Goal: Connect with others: Connect with other users

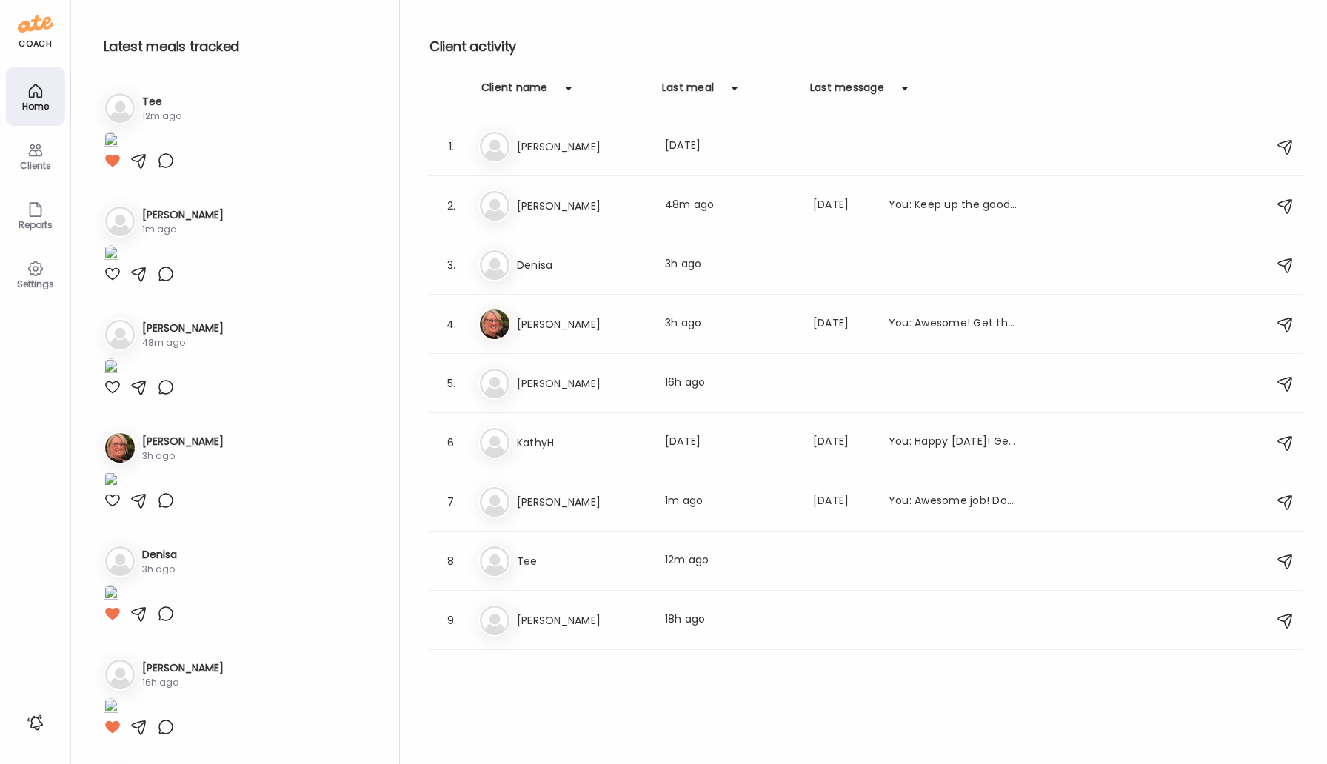
scroll to position [697, 0]
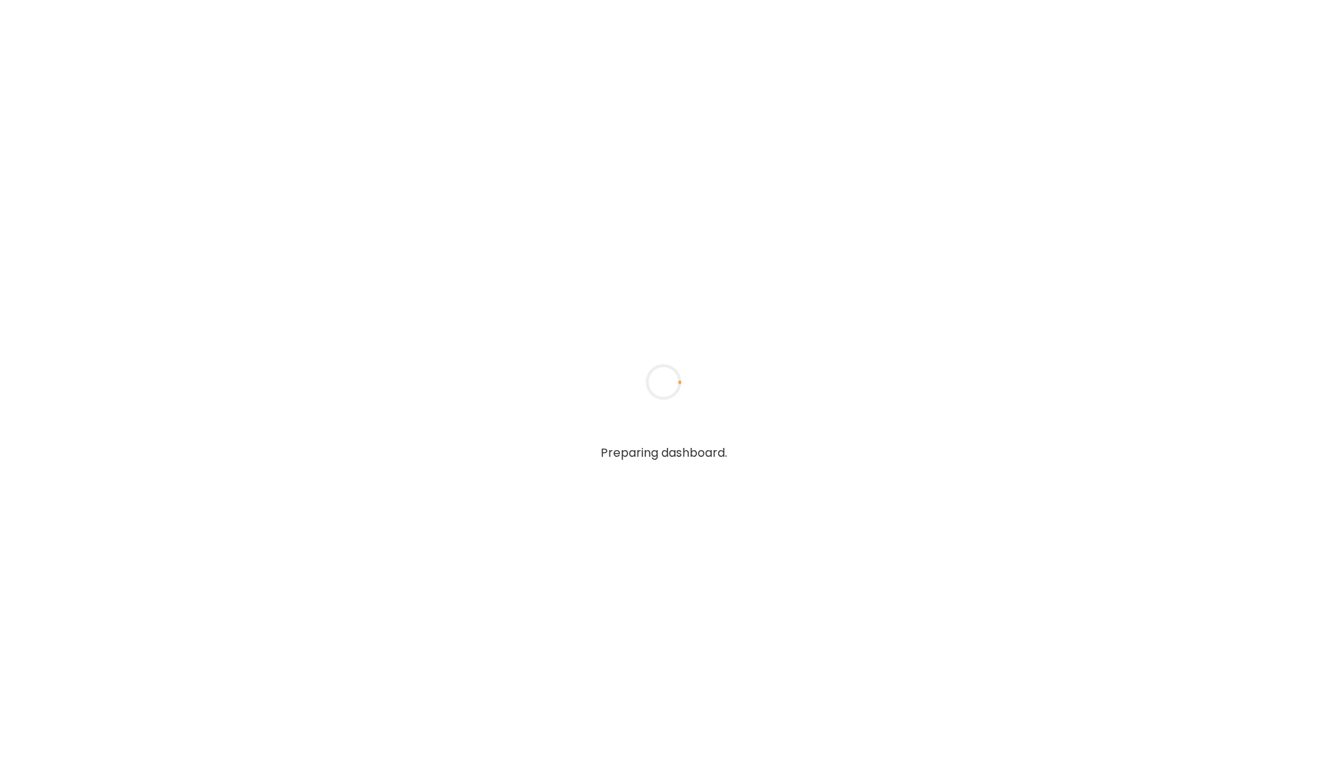
type input "*****"
type input "**********"
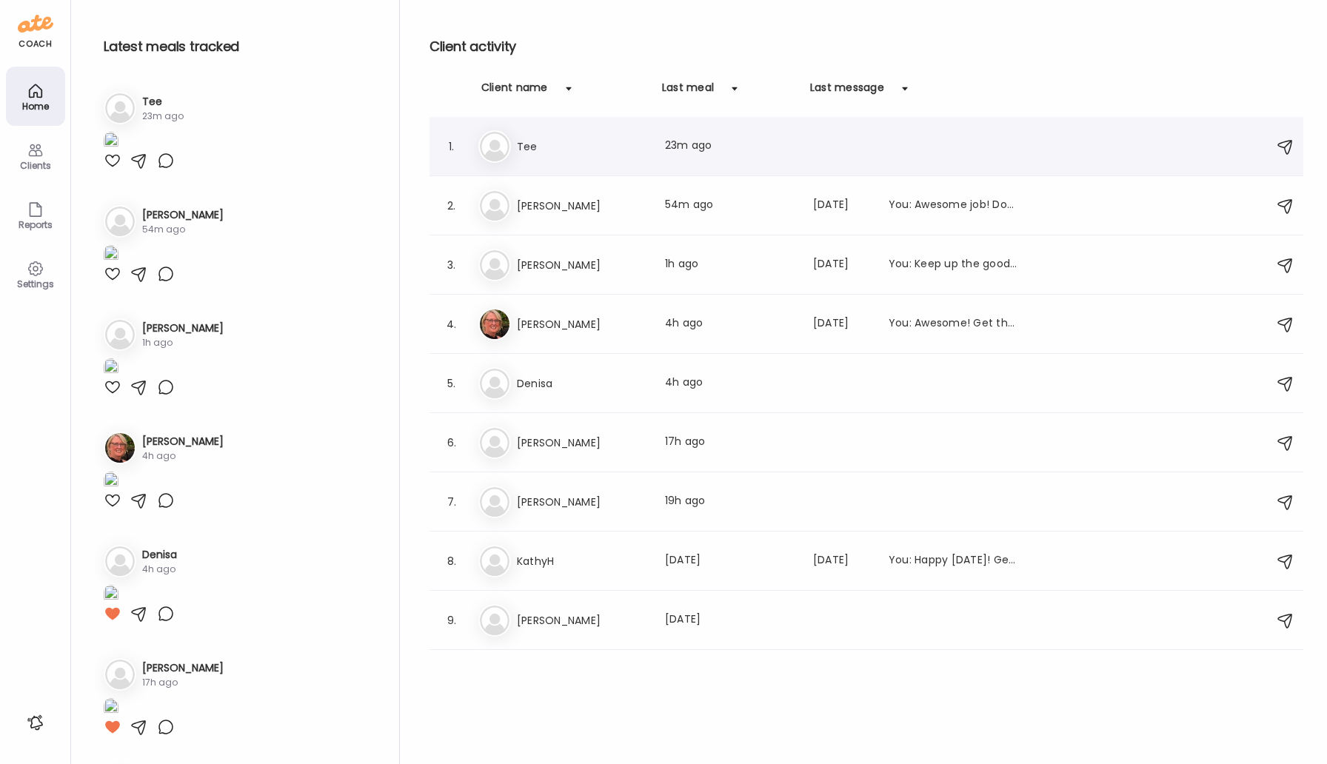
type input "**********"
click at [512, 147] on div "Te Tee Last meal: 23m ago" at bounding box center [868, 146] width 780 height 33
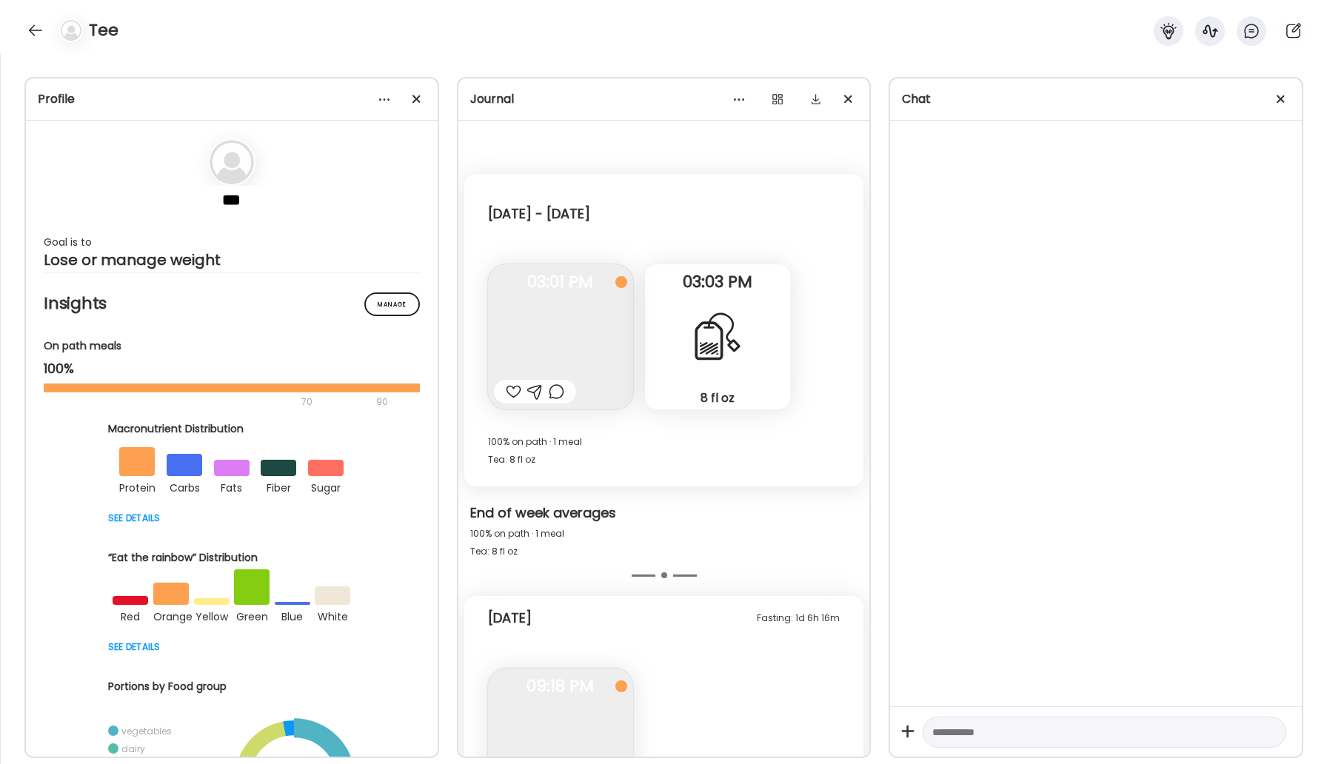
scroll to position [417, 0]
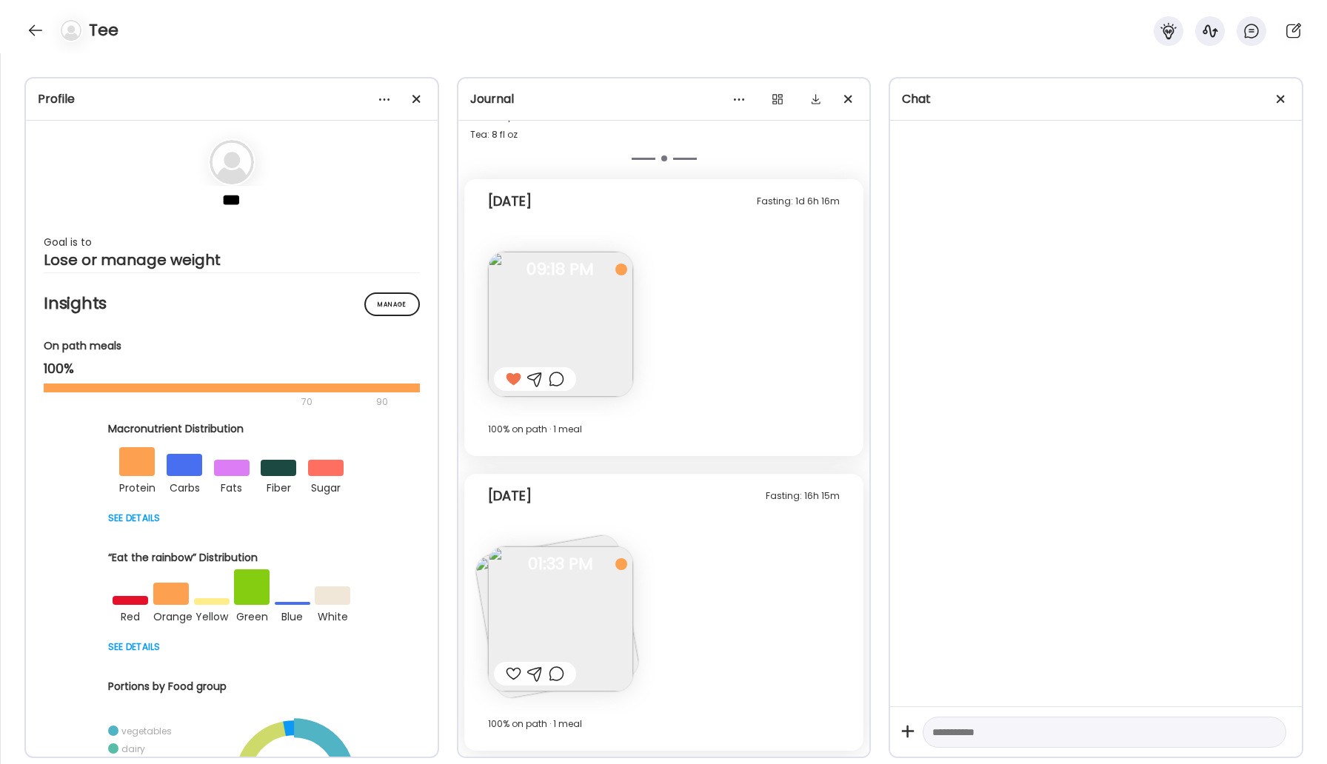
click at [564, 606] on img at bounding box center [560, 618] width 145 height 145
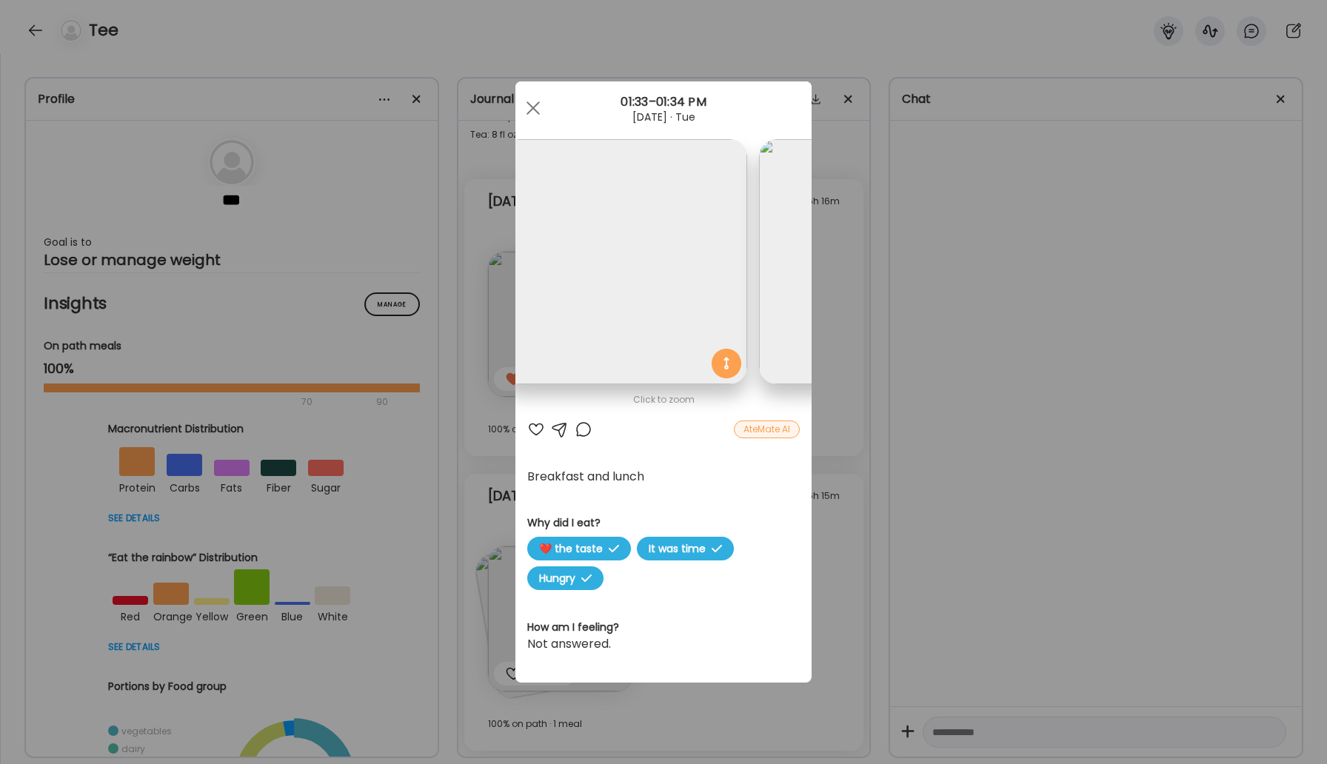
scroll to position [0, 0]
click at [580, 429] on div at bounding box center [583, 429] width 18 height 18
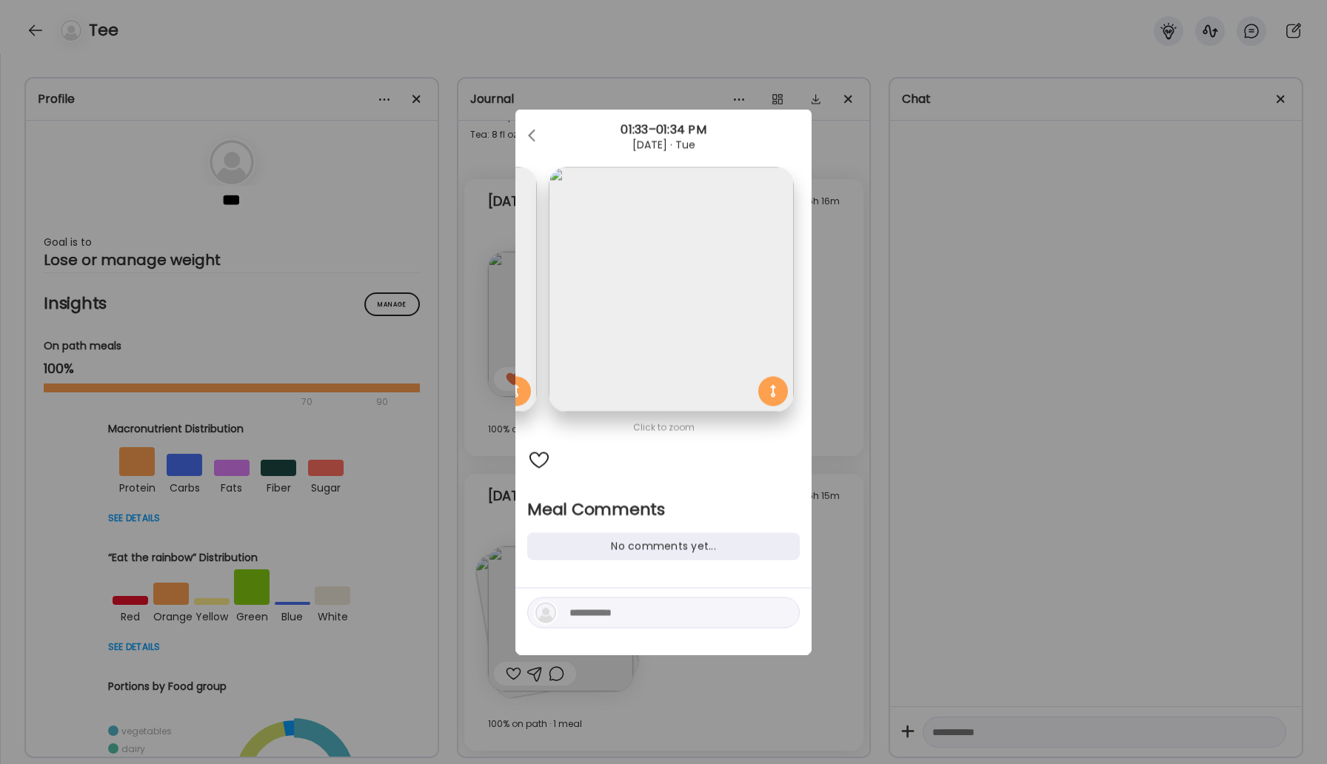
click at [597, 611] on textarea at bounding box center [669, 613] width 200 height 18
type textarea "**********"
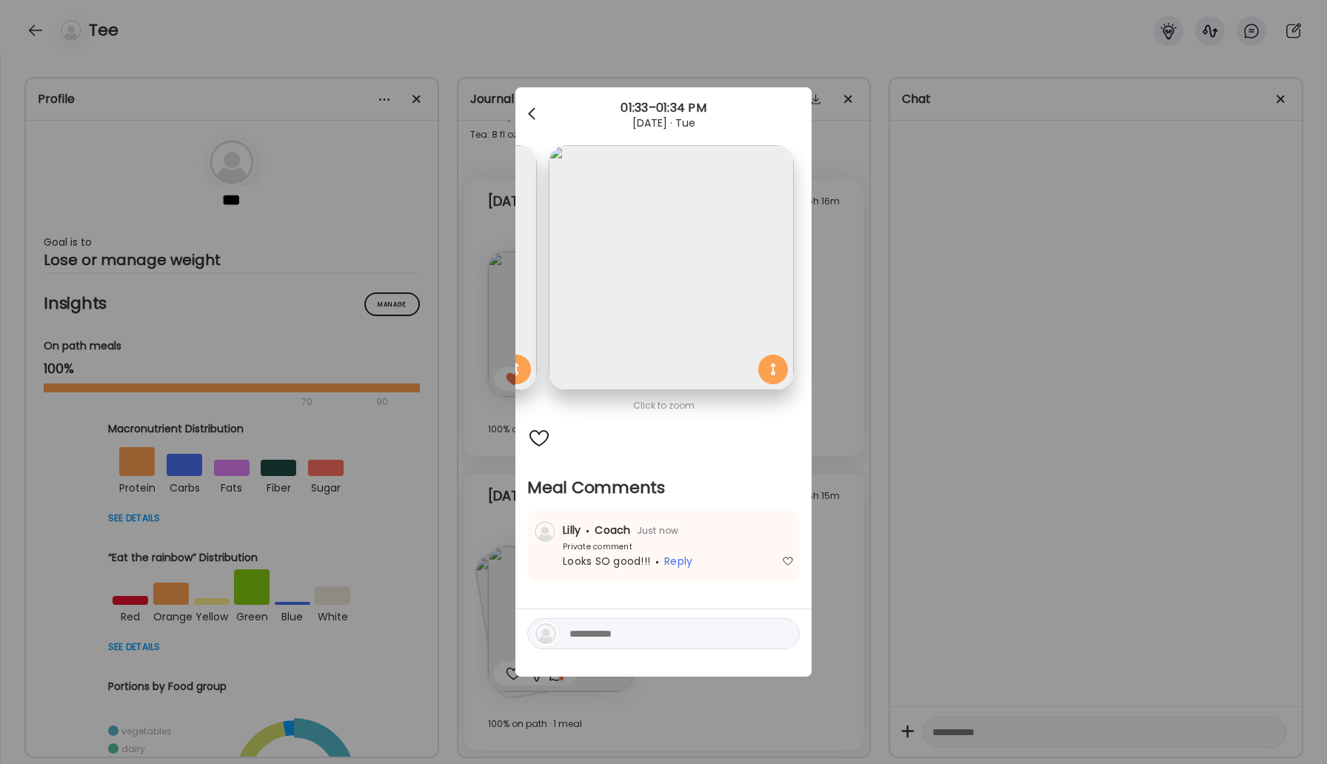
click at [529, 115] on span at bounding box center [531, 110] width 7 height 7
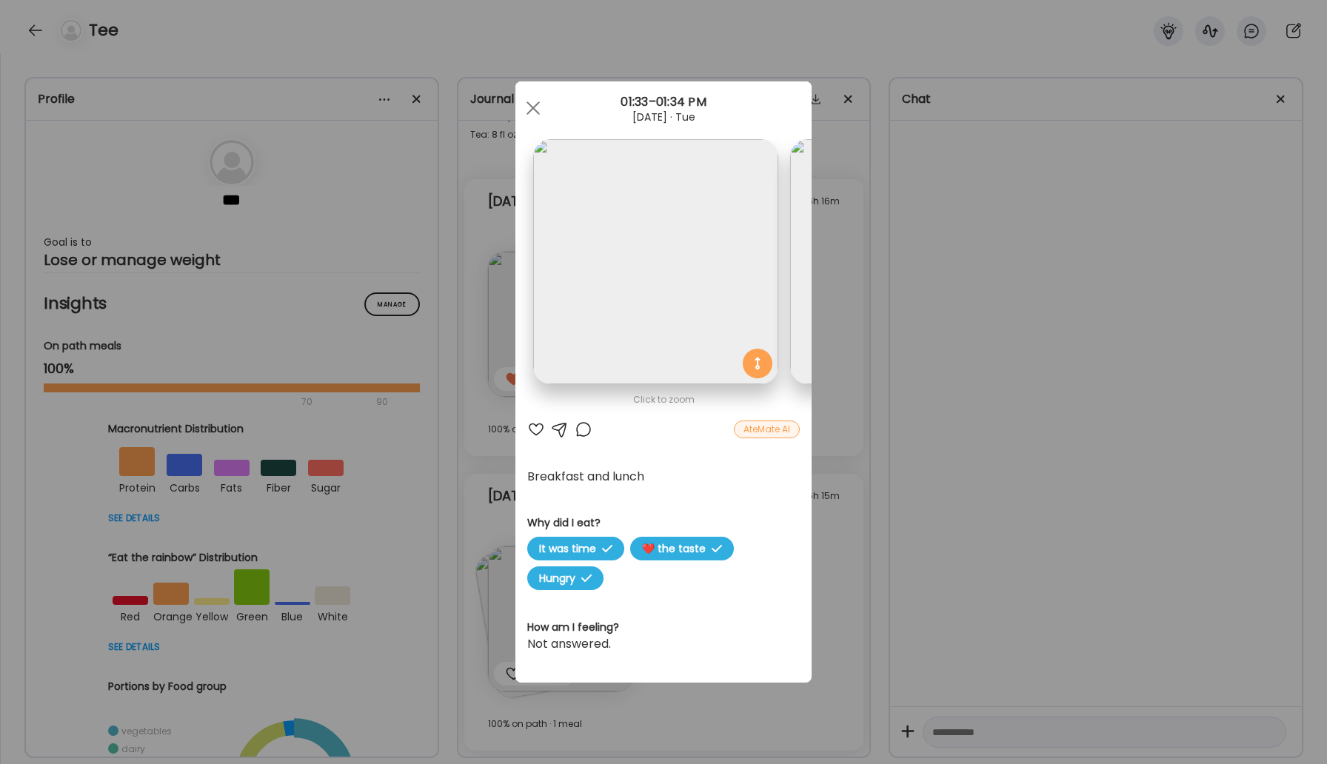
click at [529, 115] on div at bounding box center [533, 108] width 30 height 30
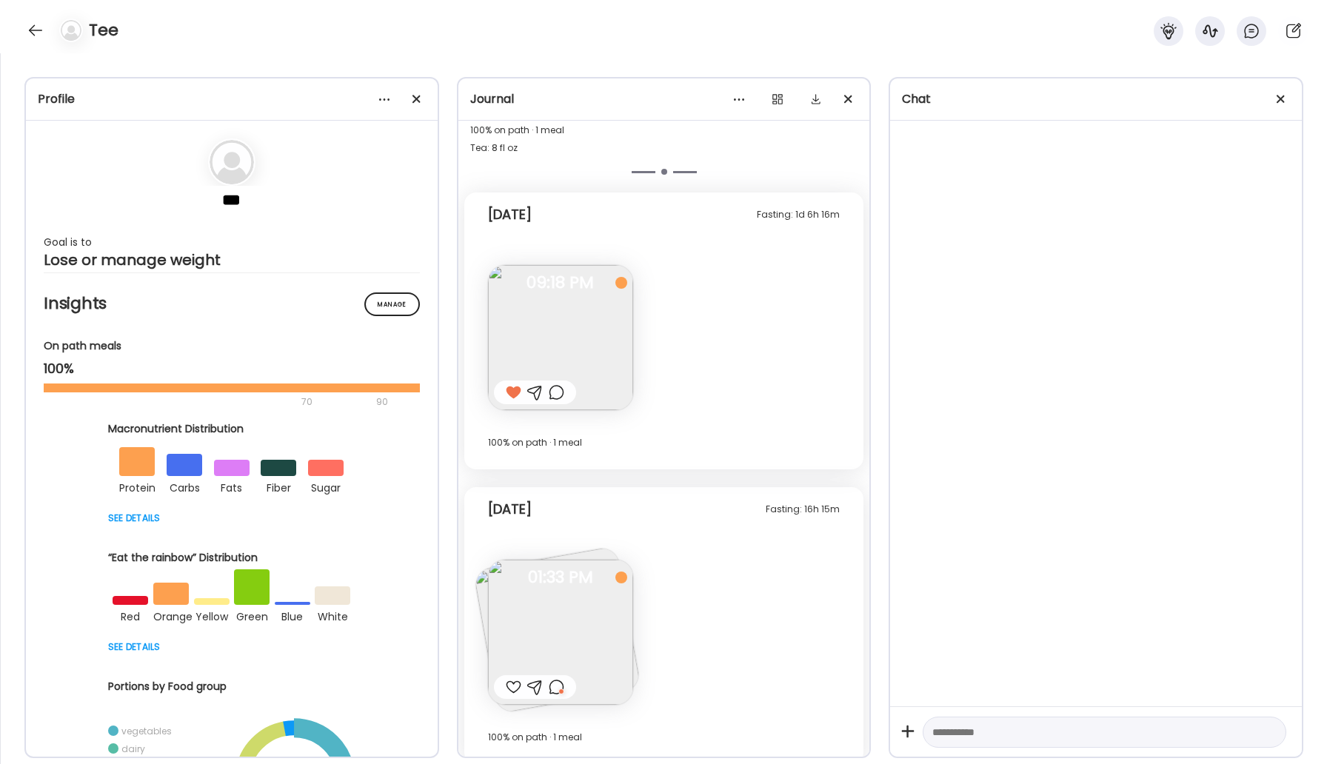
scroll to position [417, 0]
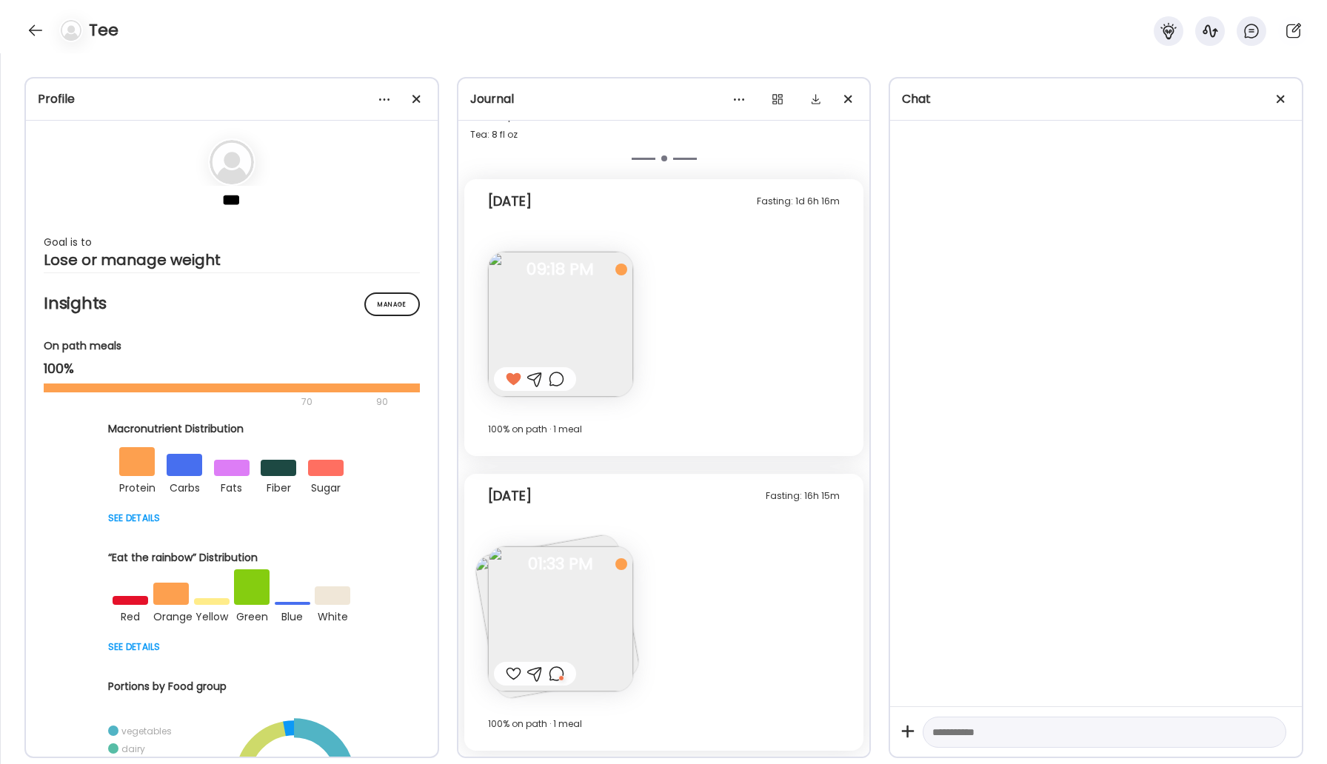
click at [516, 672] on div at bounding box center [514, 674] width 16 height 18
click at [34, 29] on div at bounding box center [36, 31] width 24 height 24
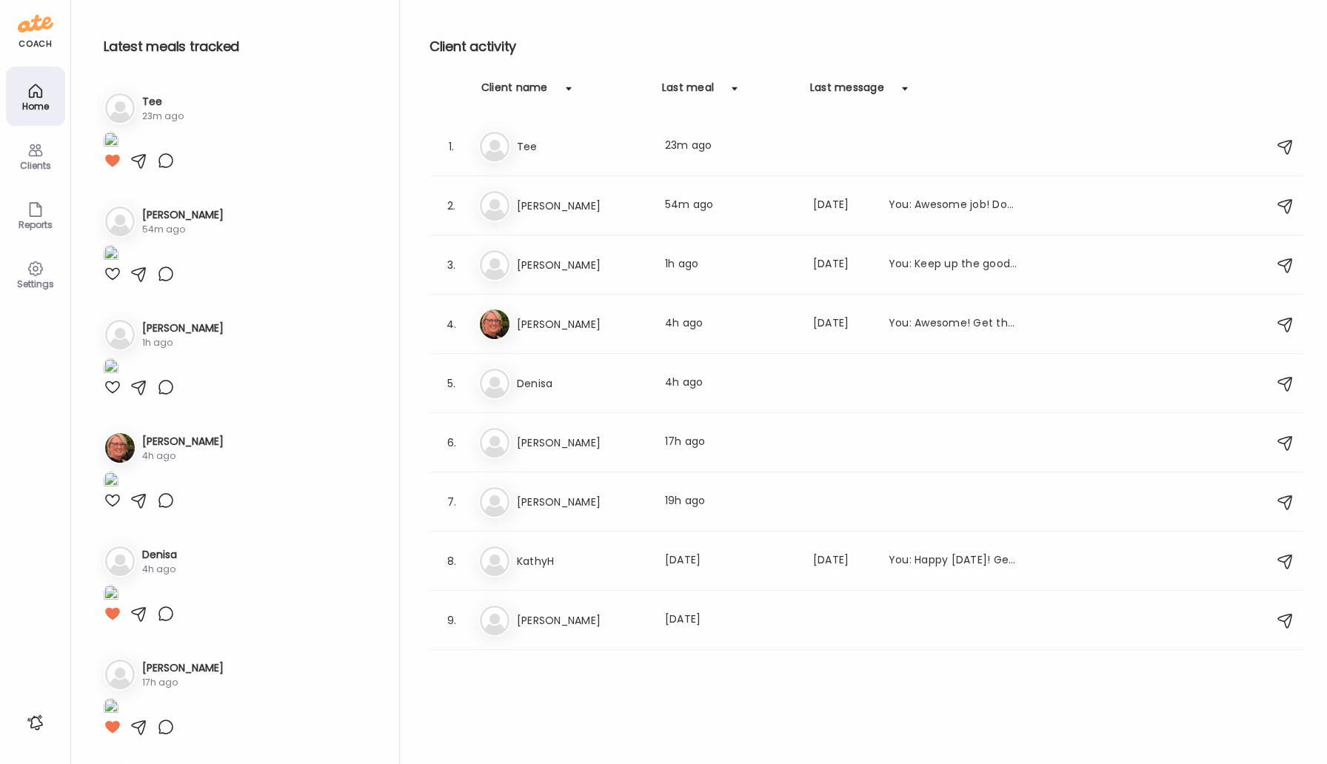
click at [118, 265] on img at bounding box center [111, 255] width 15 height 20
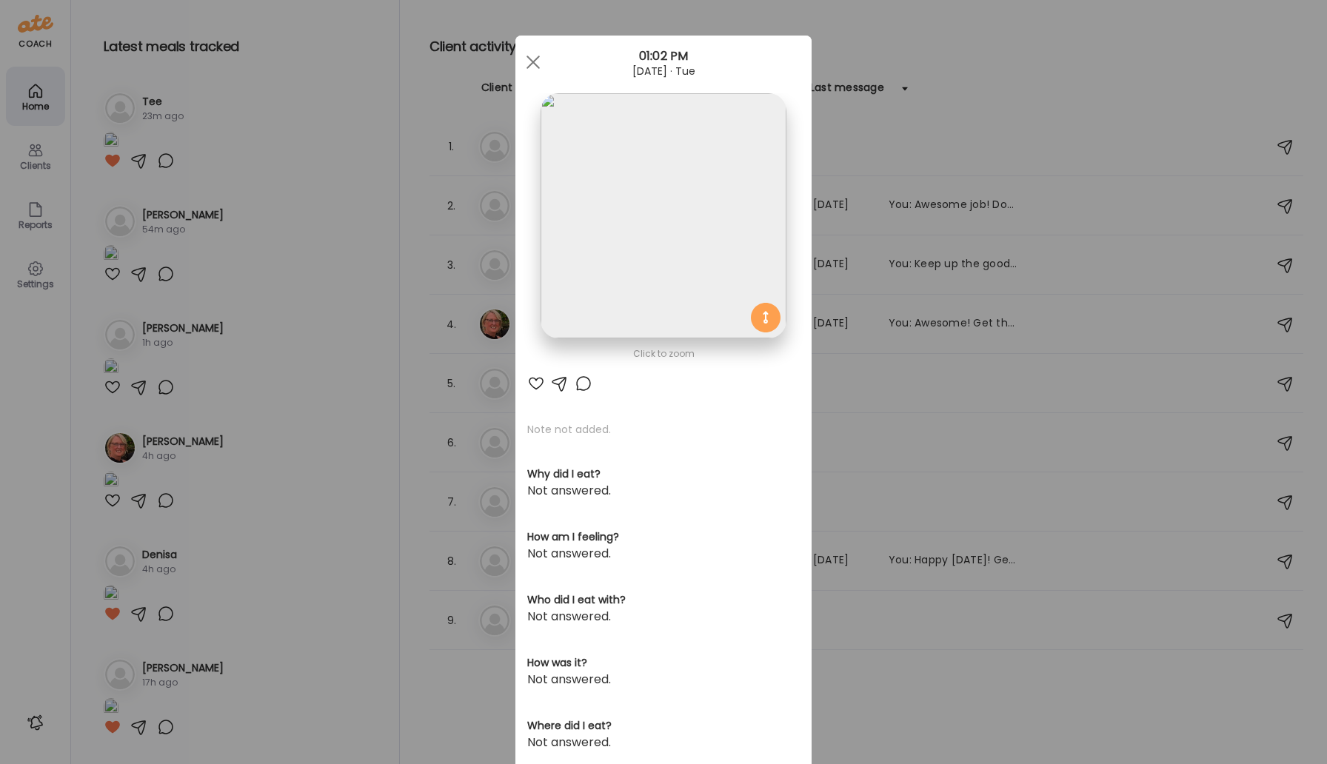
click at [665, 238] on img at bounding box center [662, 215] width 245 height 245
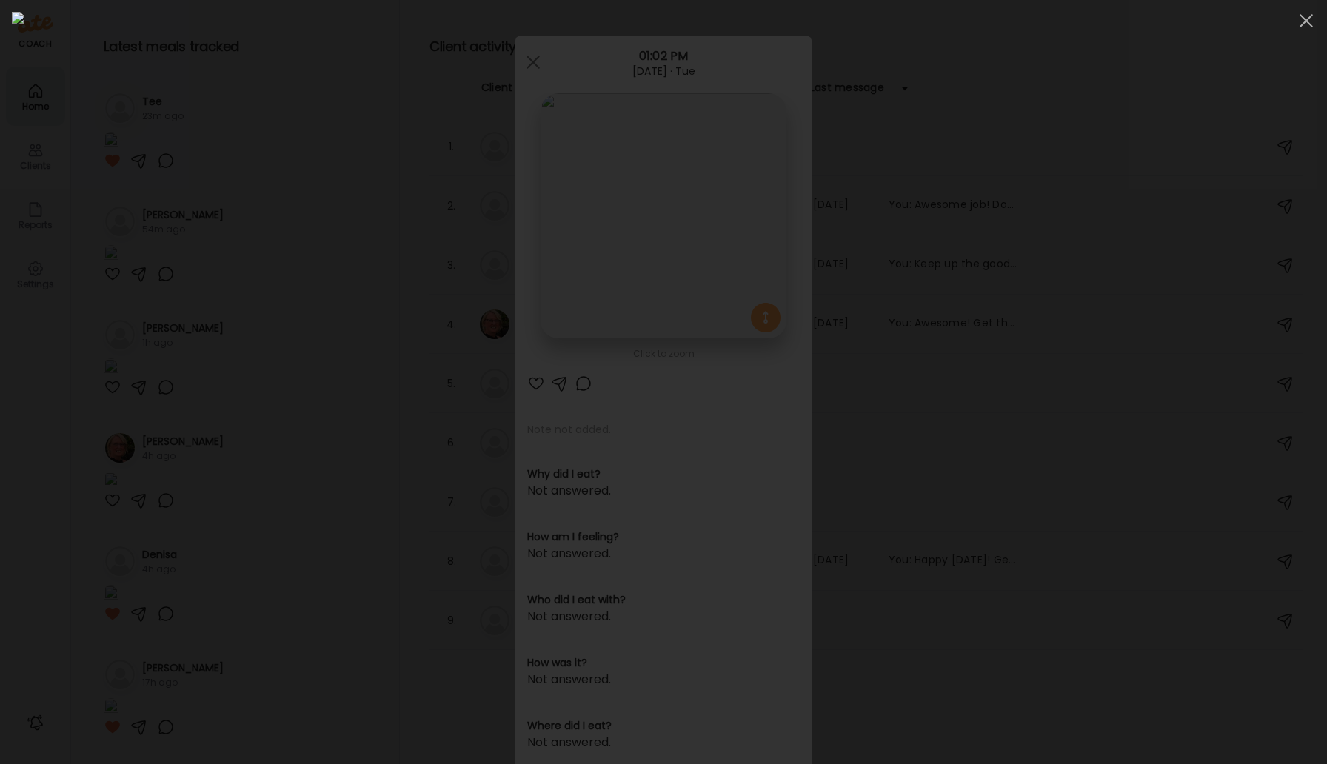
click at [666, 244] on img at bounding box center [663, 382] width 1303 height 740
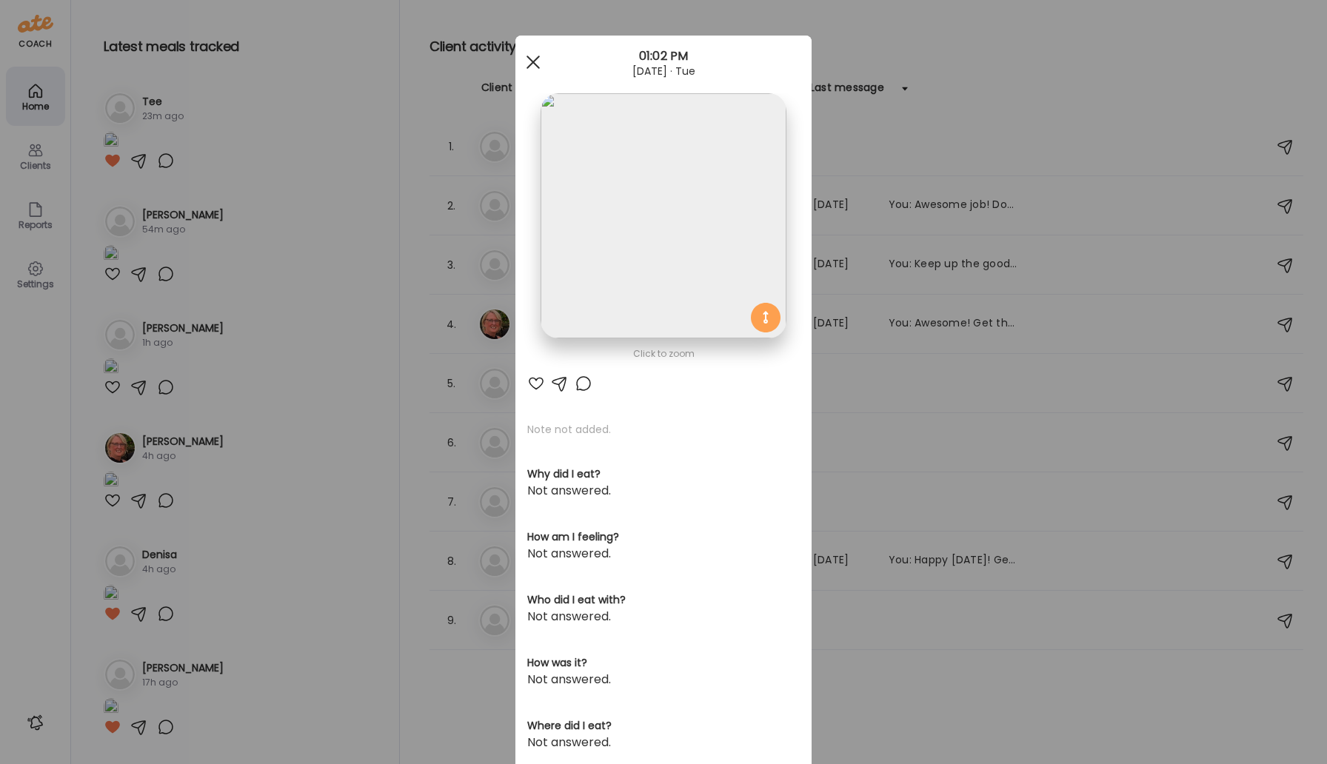
click at [539, 59] on div at bounding box center [533, 62] width 30 height 30
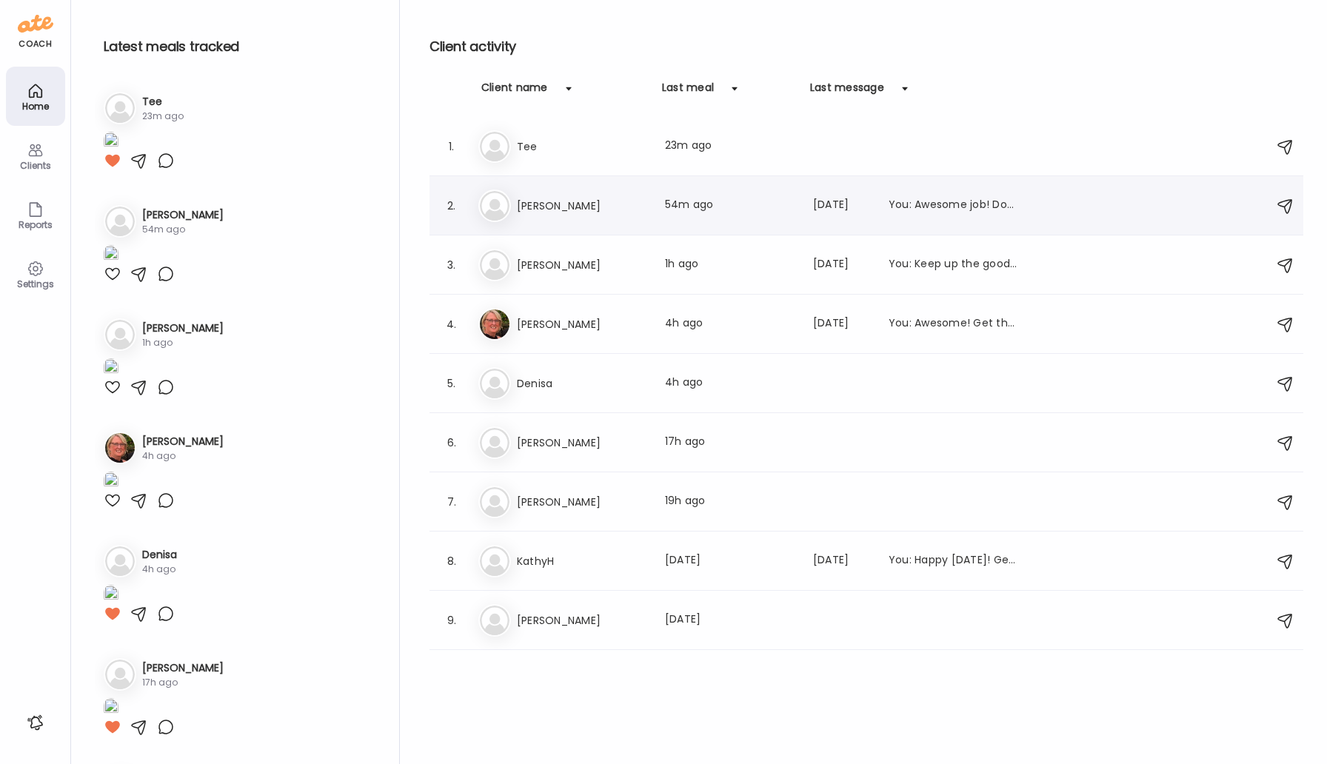
click at [563, 212] on h3 "[PERSON_NAME]" at bounding box center [582, 206] width 130 height 18
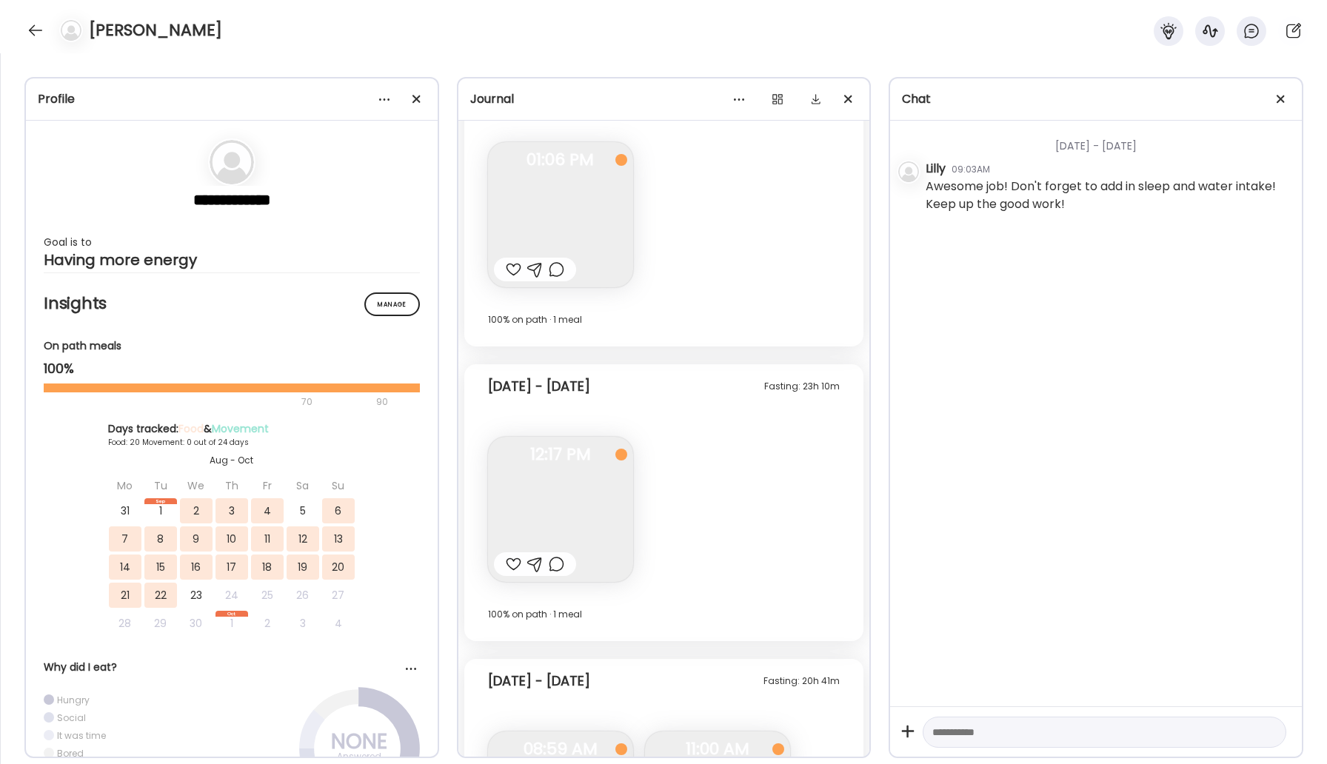
scroll to position [10223, 0]
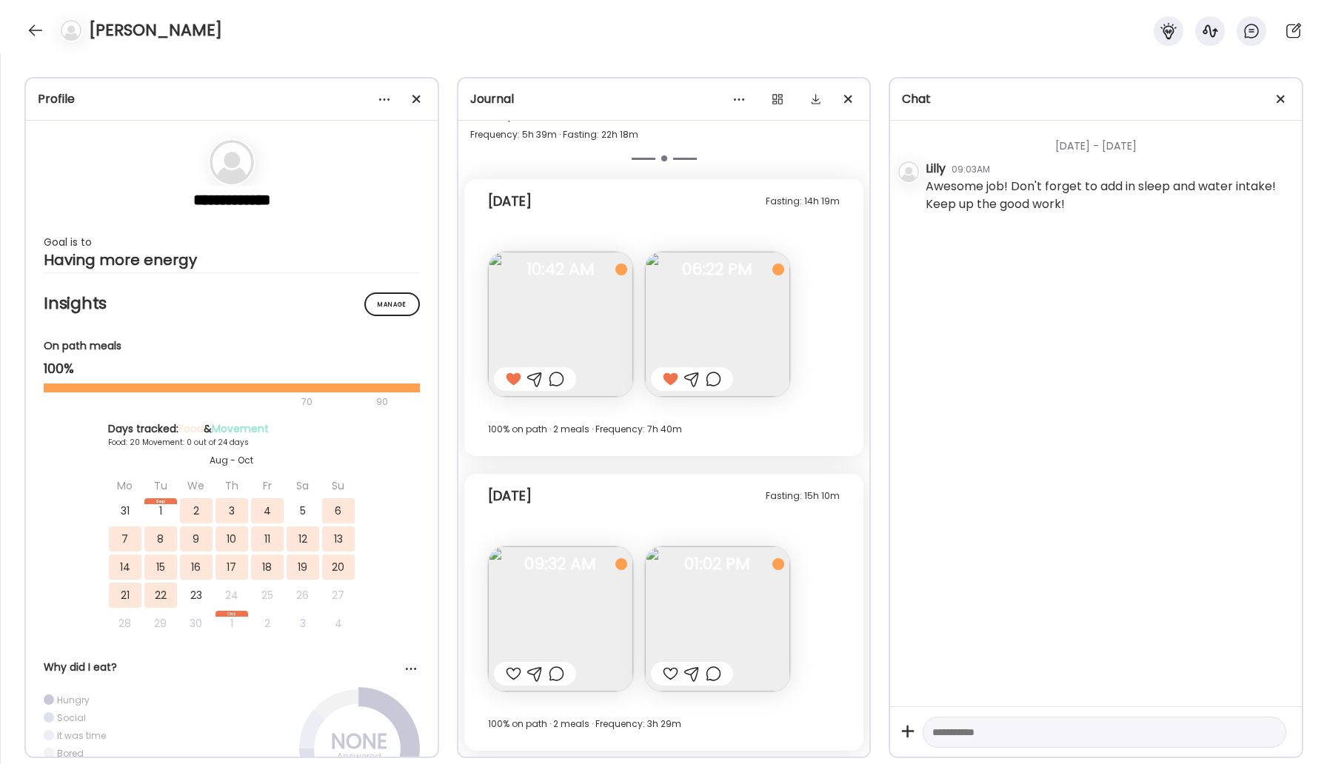
click at [593, 632] on img at bounding box center [560, 618] width 145 height 145
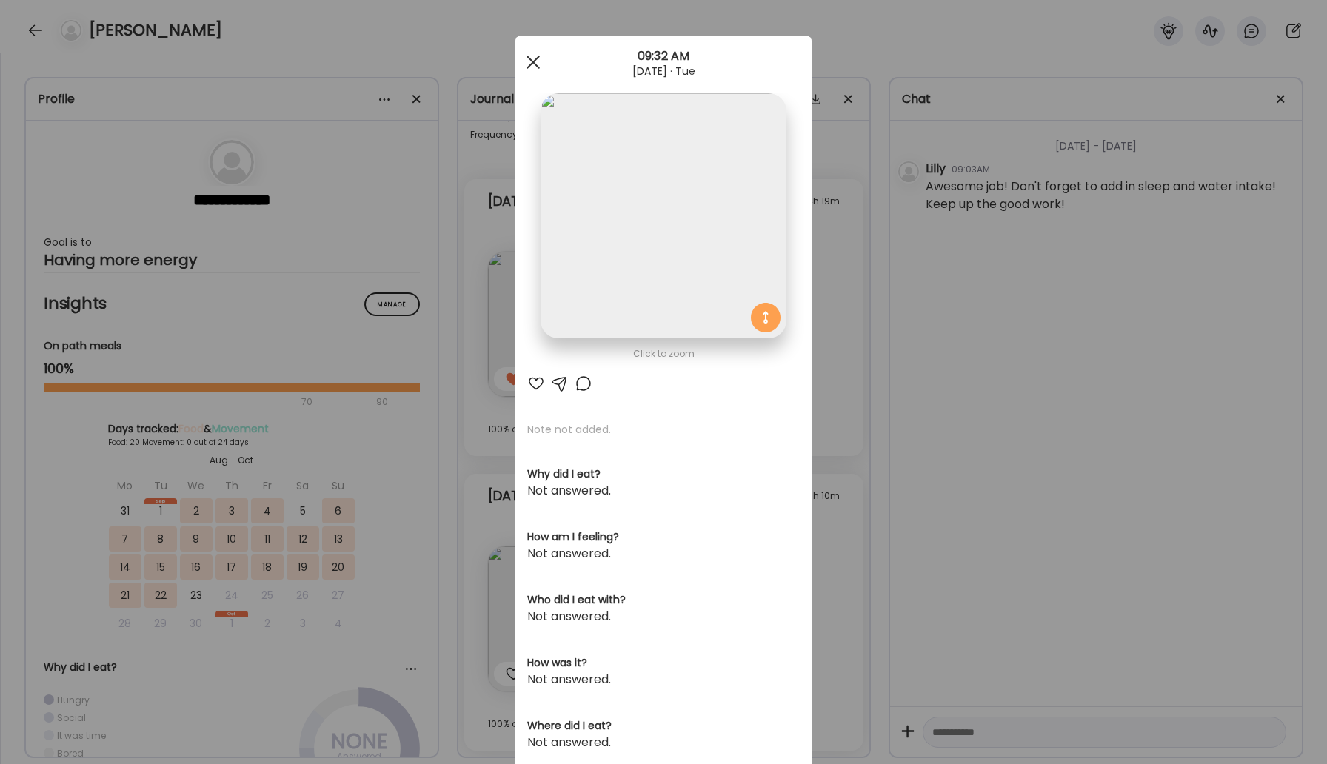
click at [529, 67] on span at bounding box center [532, 62] width 13 height 13
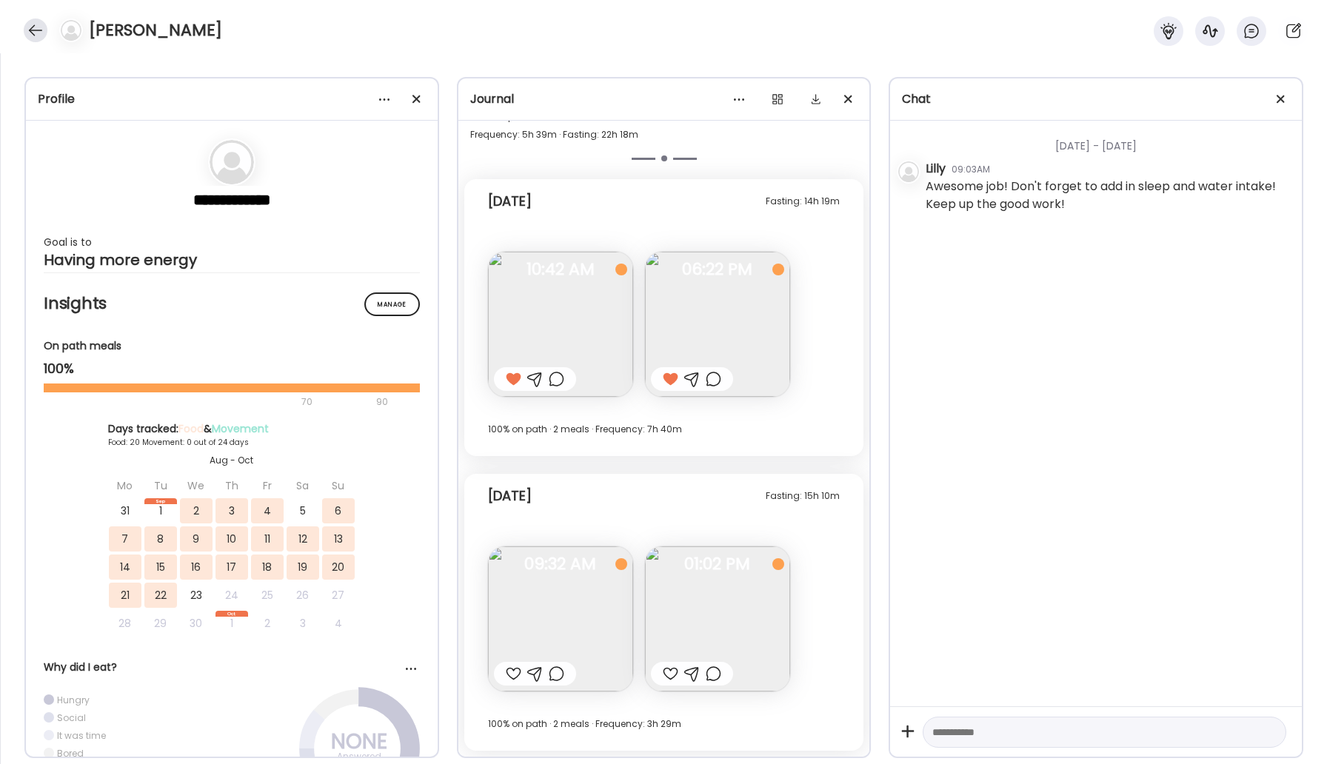
click at [38, 35] on div at bounding box center [36, 31] width 24 height 24
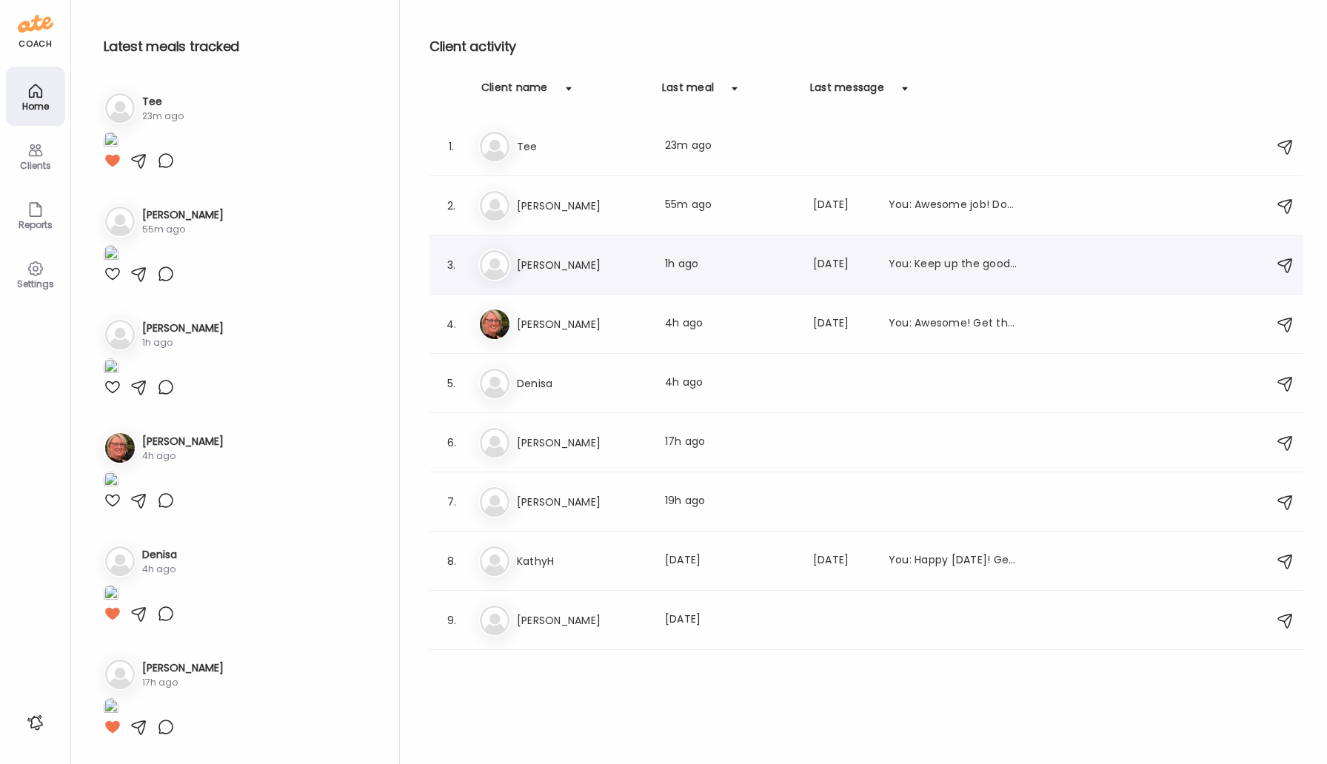
click at [577, 276] on div "Da DanielleSherman Last meal: 1h ago Last message: 41d ago You: Keep up the goo…" at bounding box center [868, 265] width 780 height 33
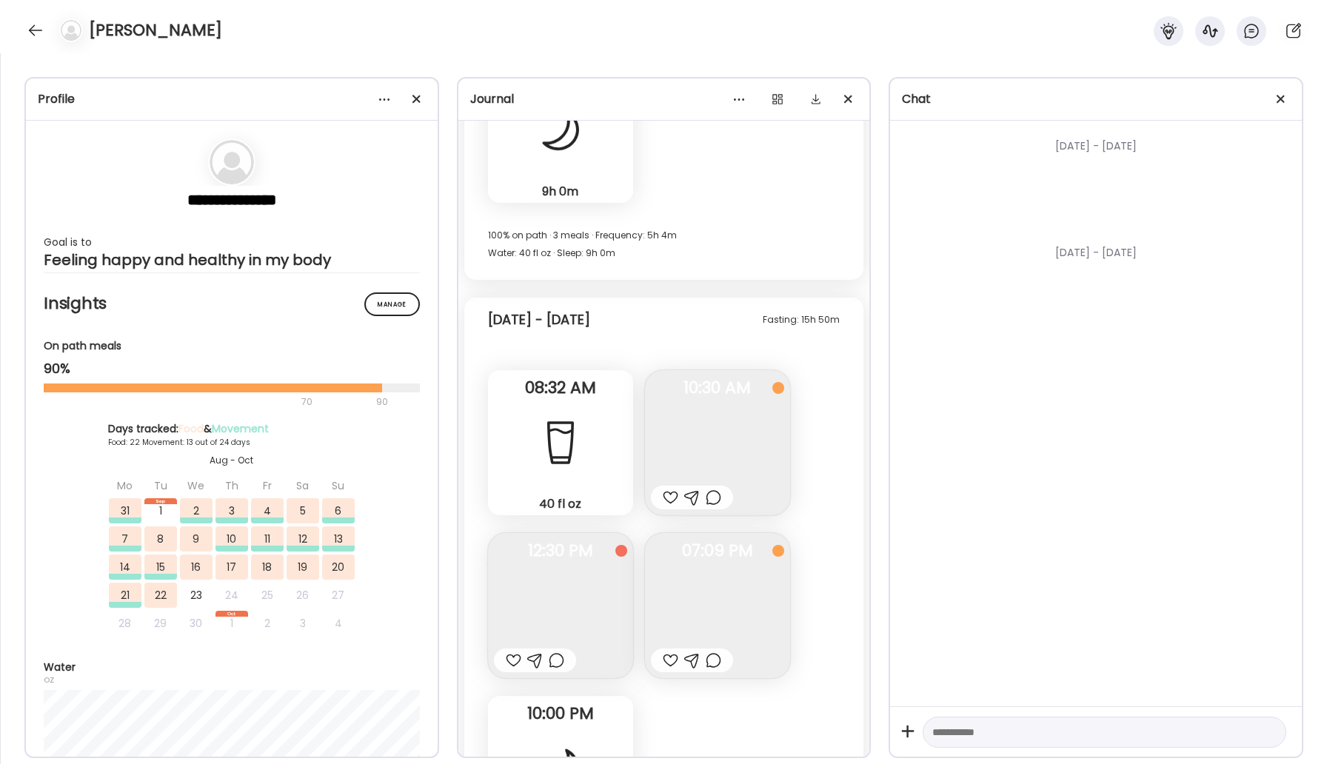
scroll to position [20000, 0]
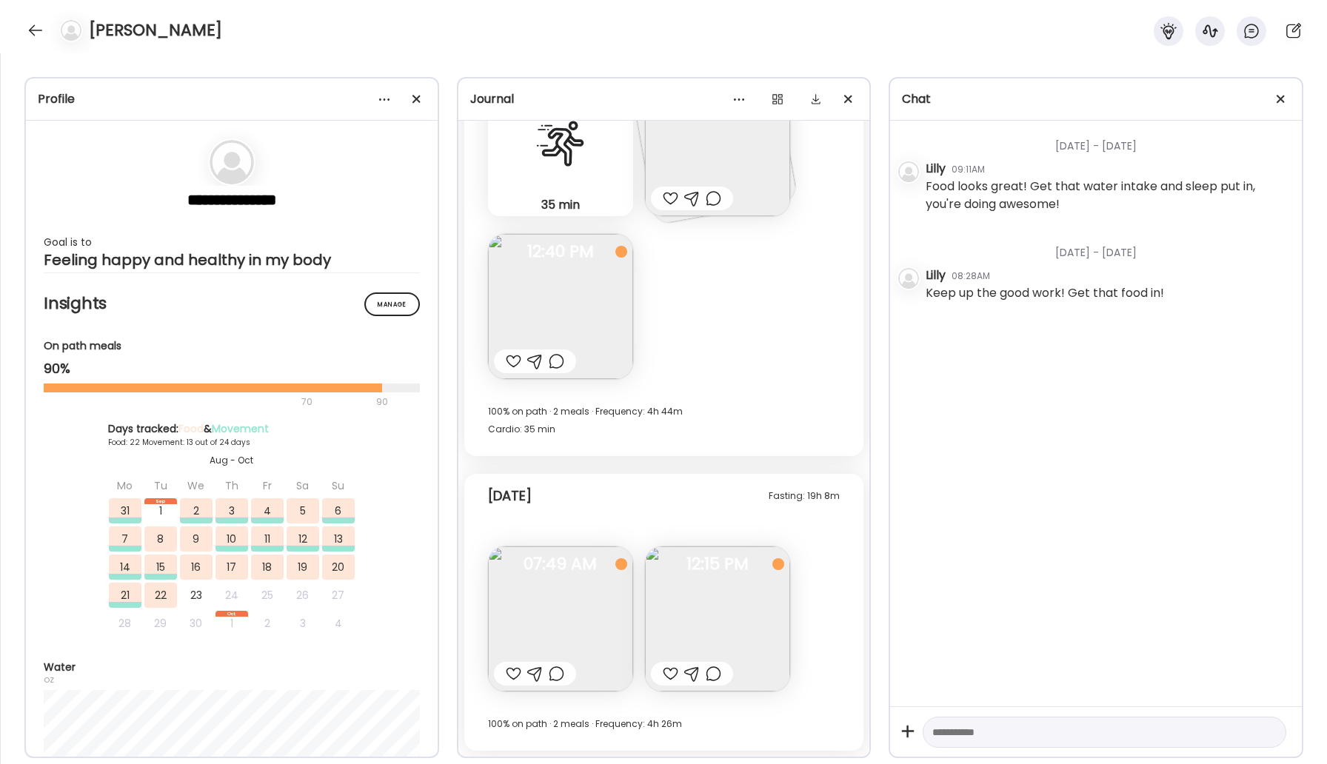
click at [574, 635] on img at bounding box center [560, 618] width 145 height 145
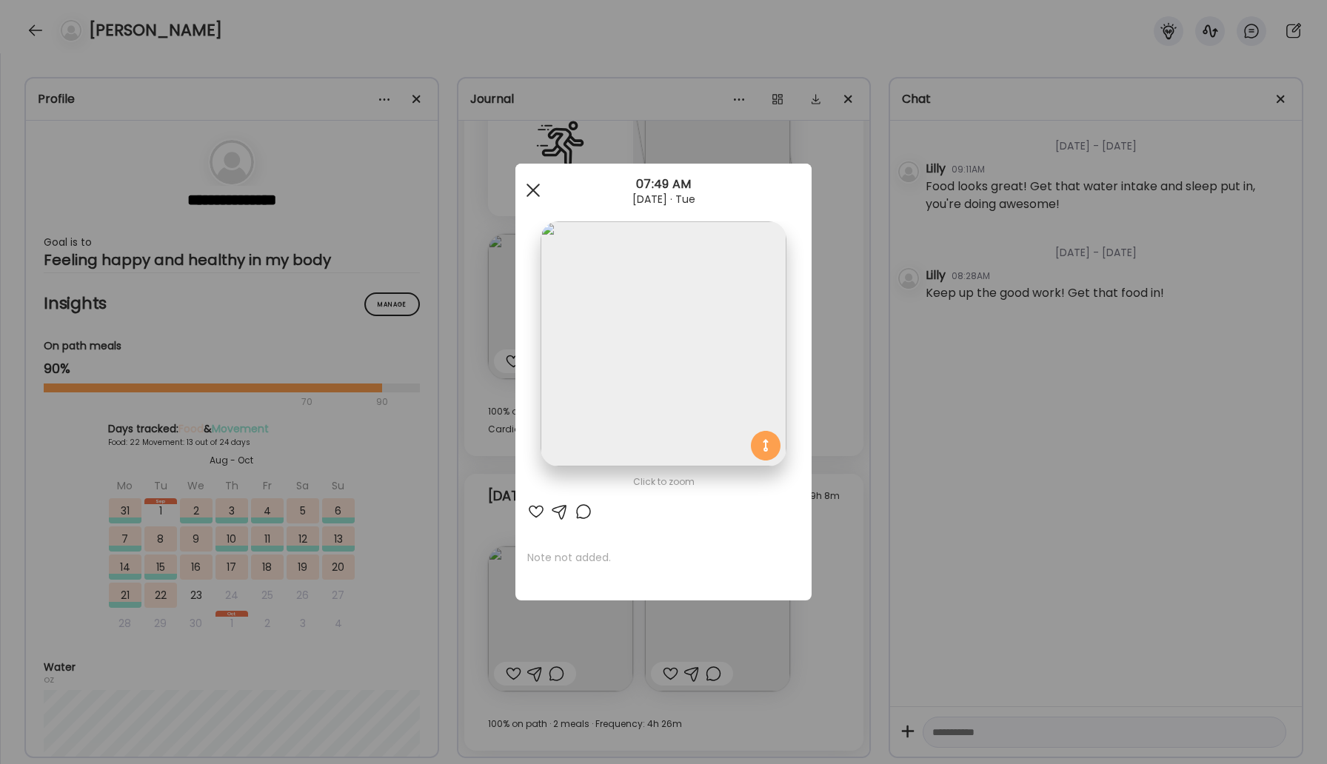
click at [535, 192] on span at bounding box center [532, 190] width 13 height 13
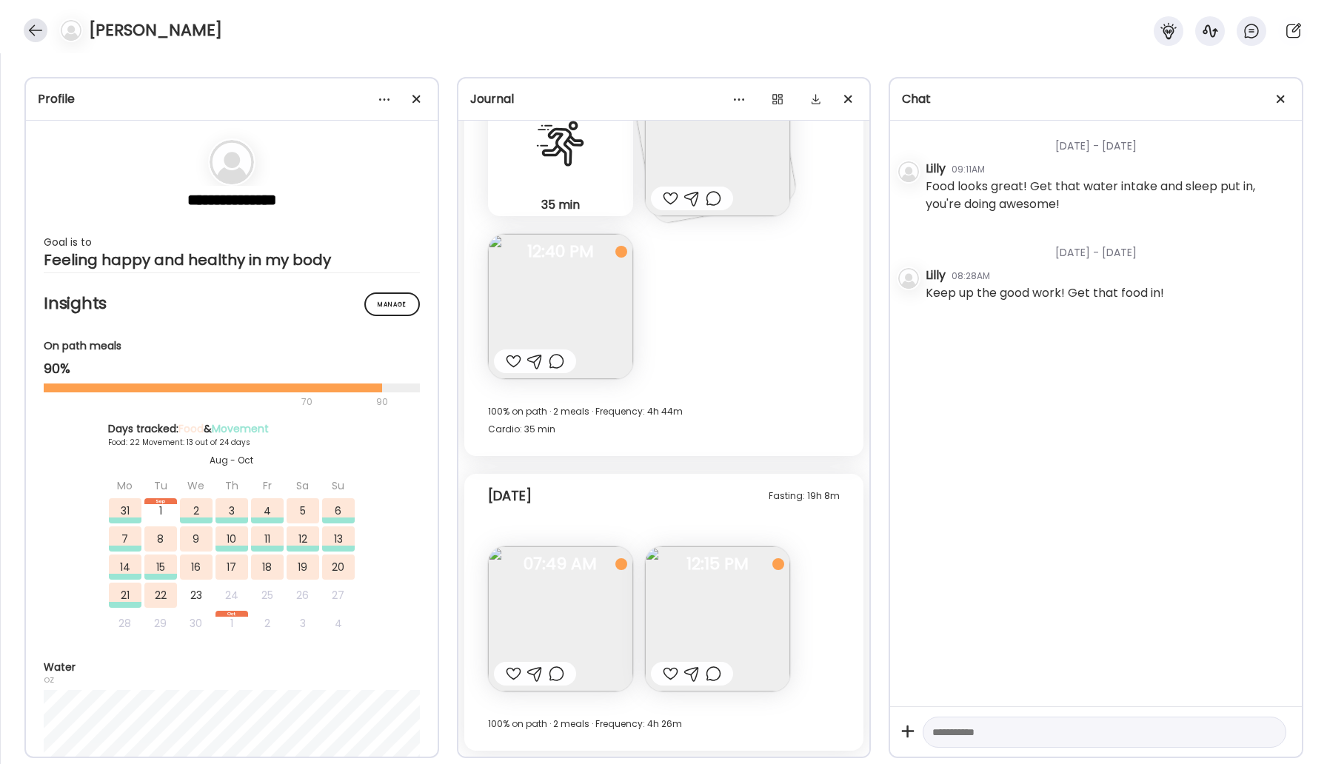
click at [41, 33] on div at bounding box center [36, 31] width 24 height 24
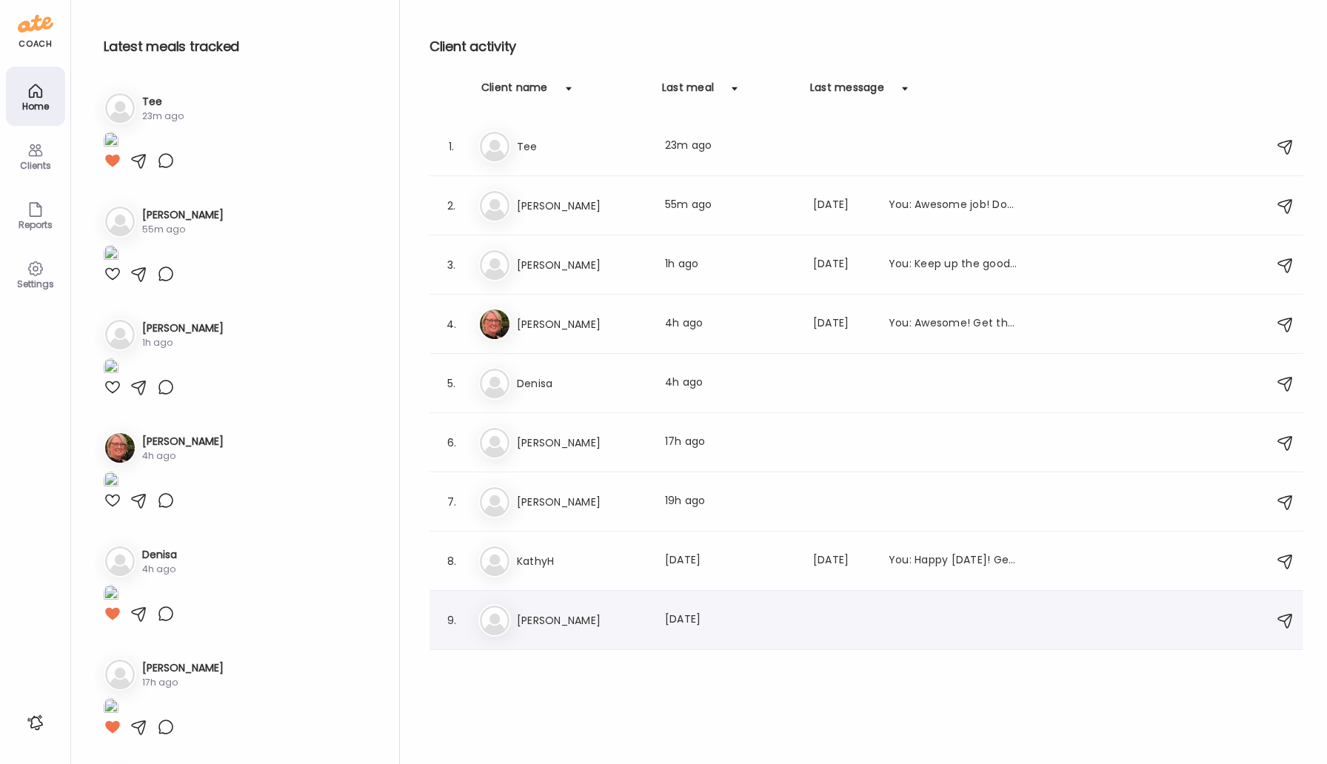
click at [559, 616] on h3 "[PERSON_NAME]" at bounding box center [582, 620] width 130 height 18
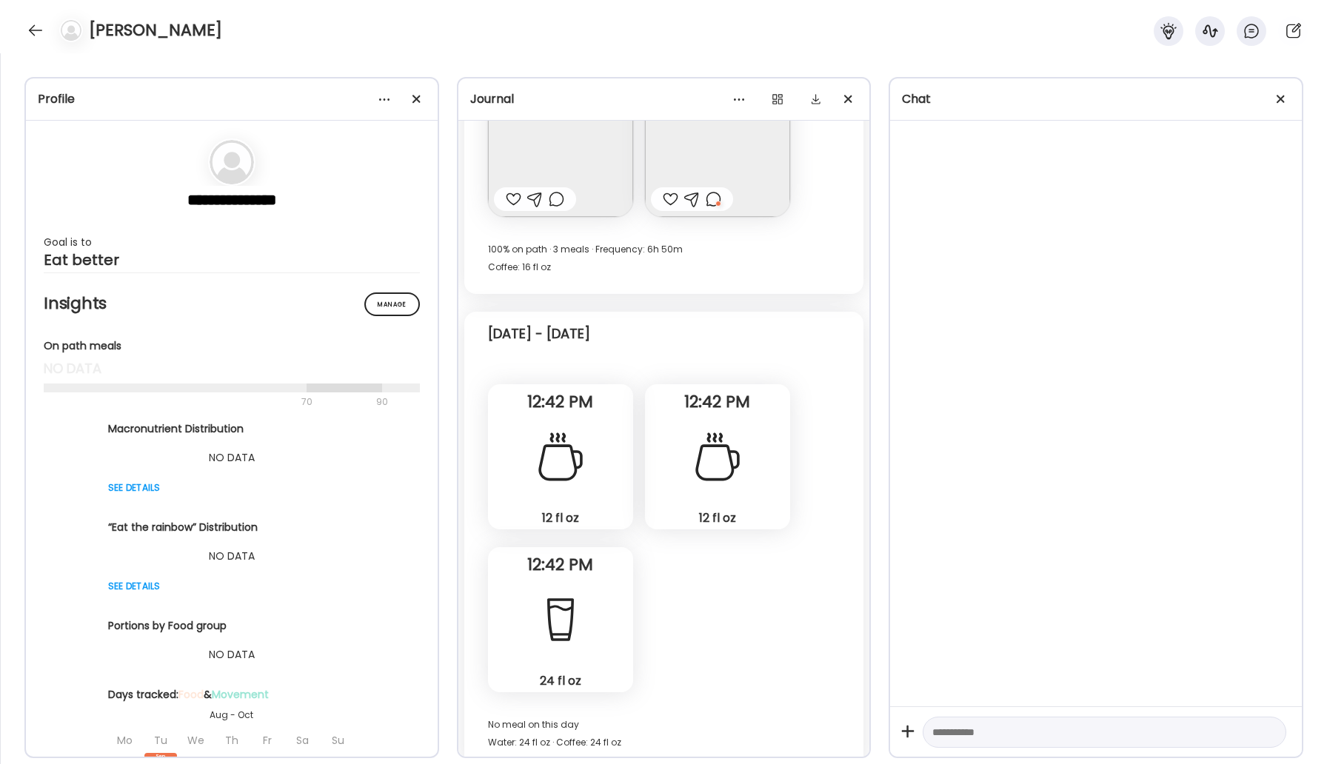
scroll to position [2265, 0]
click at [35, 31] on div at bounding box center [36, 31] width 24 height 24
